Goal: Task Accomplishment & Management: Use online tool/utility

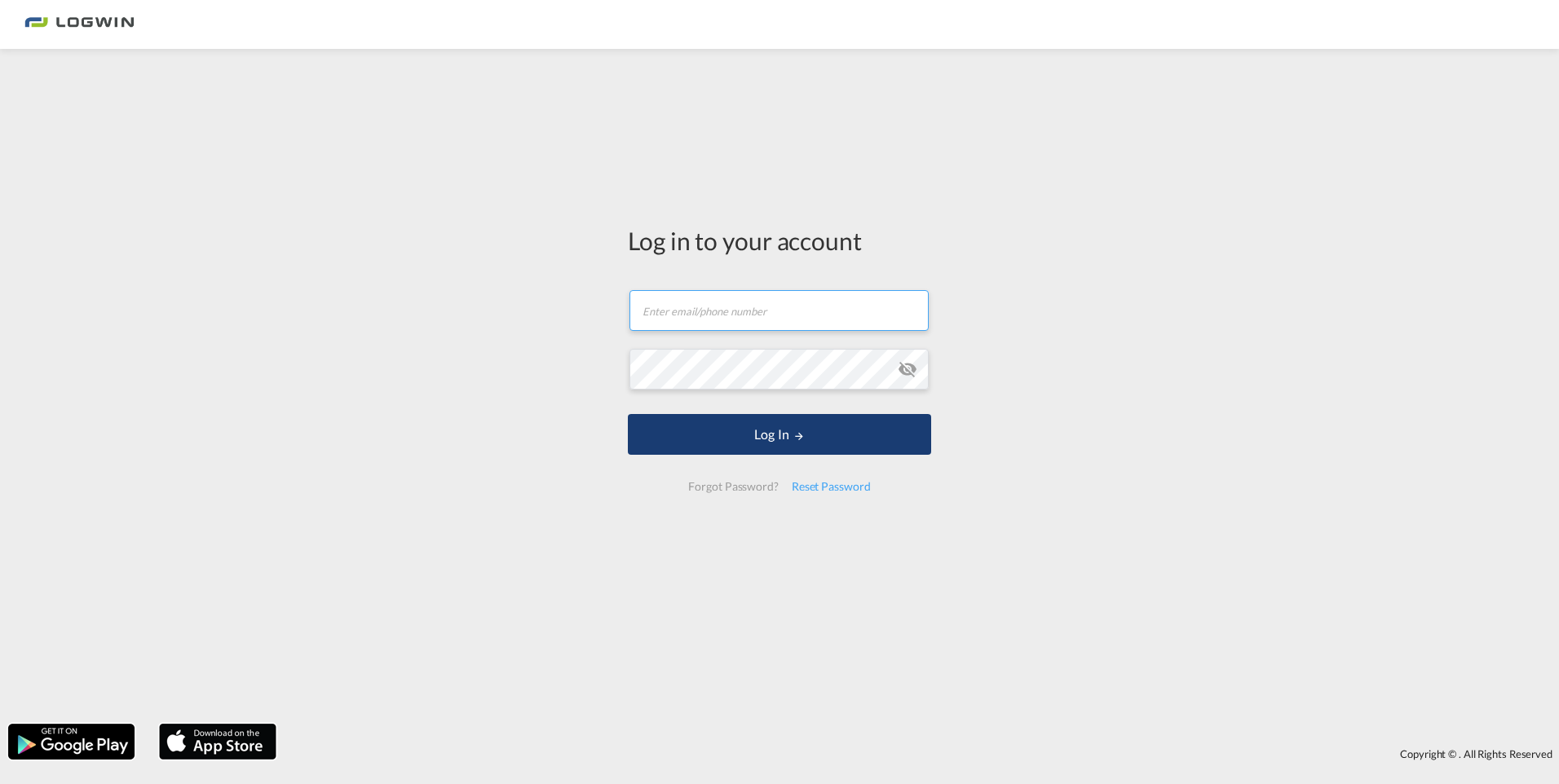
type input "[EMAIL_ADDRESS][PERSON_NAME][DOMAIN_NAME]"
click at [763, 432] on button "Log In" at bounding box center [779, 434] width 303 height 41
